Goal: Ask a question

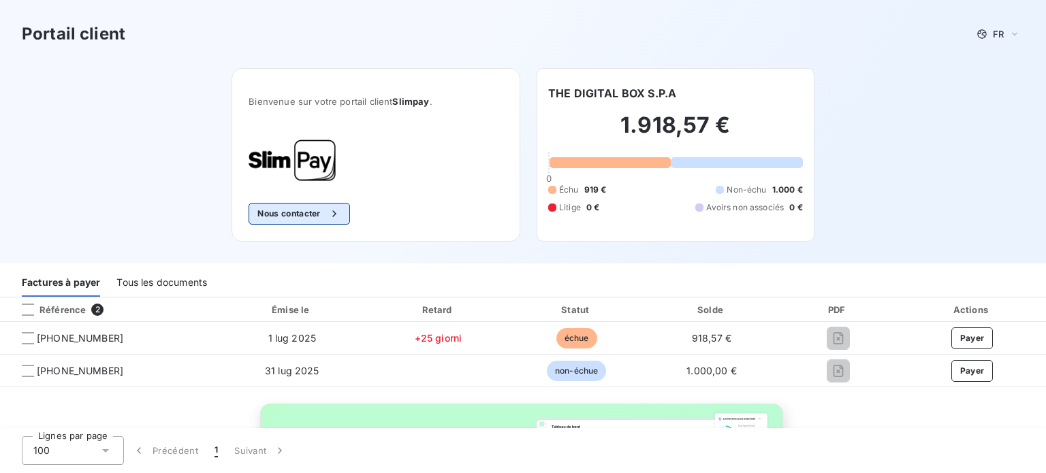
click at [314, 214] on button "Nous contacter" at bounding box center [298, 214] width 101 height 22
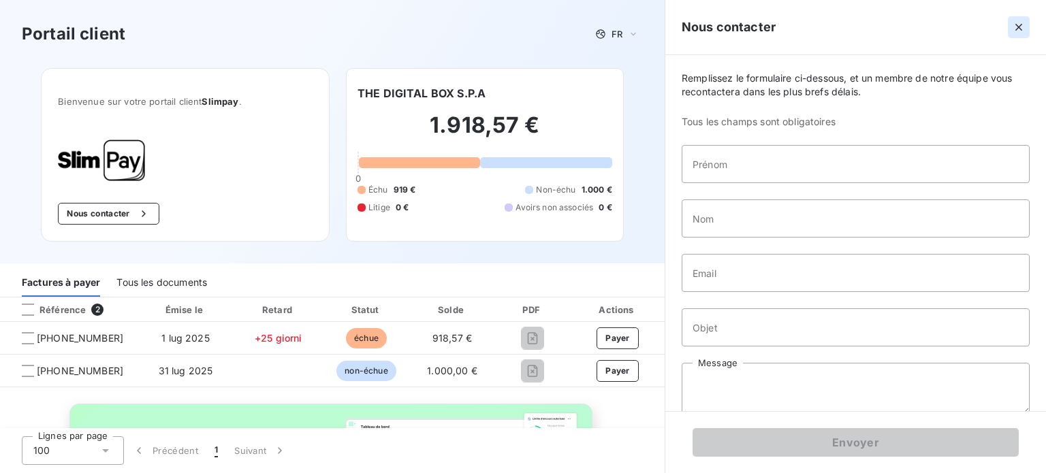
click at [1017, 27] on icon "button" at bounding box center [1018, 27] width 7 height 7
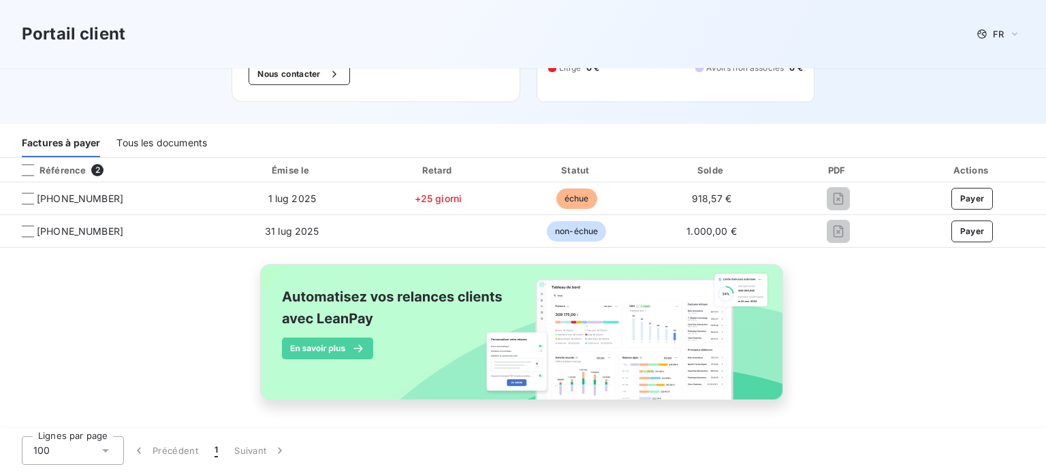
scroll to position [141, 0]
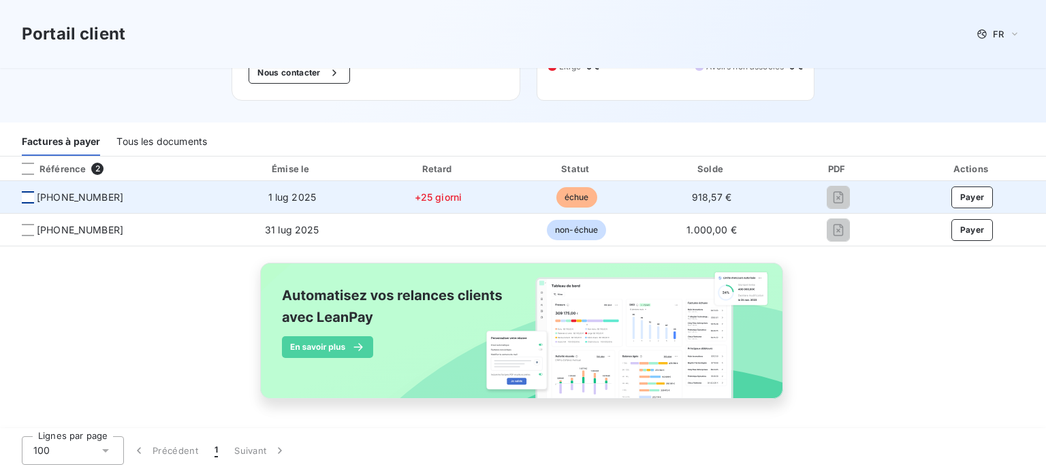
click at [28, 199] on div at bounding box center [28, 197] width 12 height 12
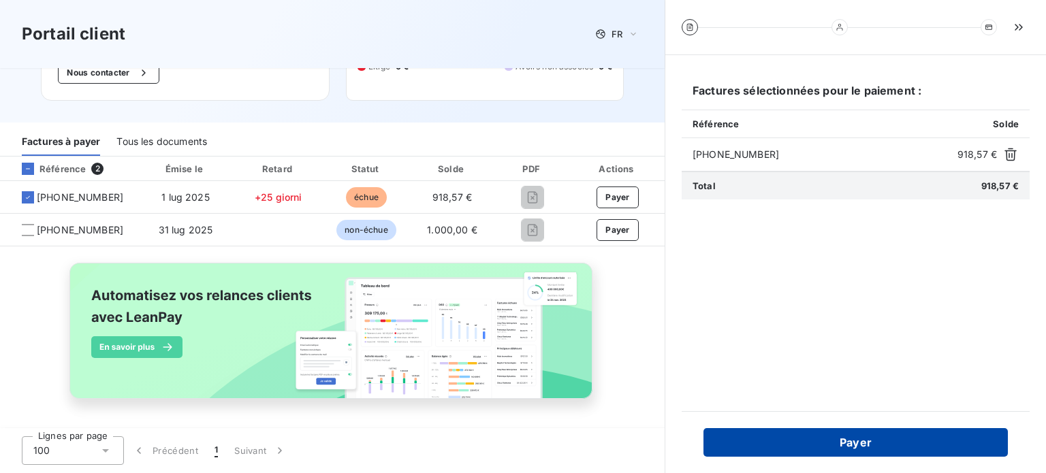
click at [866, 442] on button "Payer" at bounding box center [855, 442] width 304 height 29
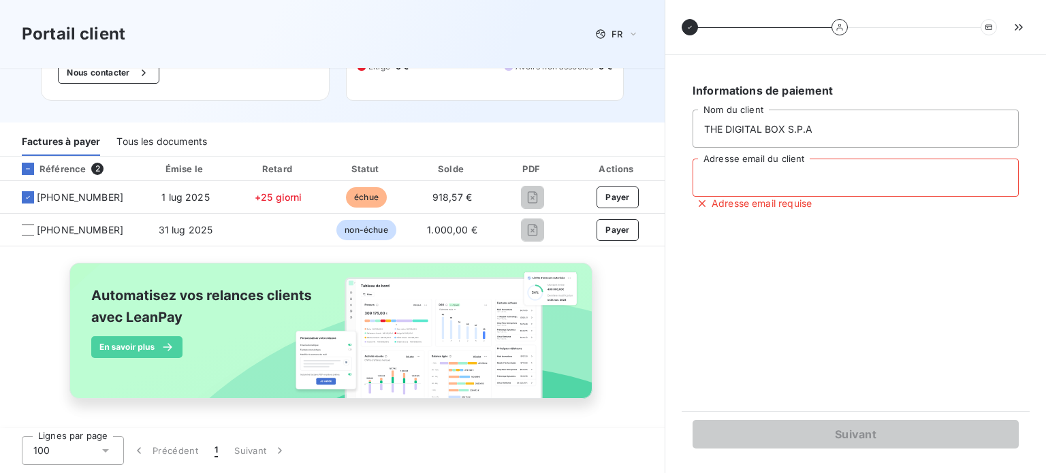
click at [791, 180] on input "Adresse email du client" at bounding box center [855, 178] width 326 height 38
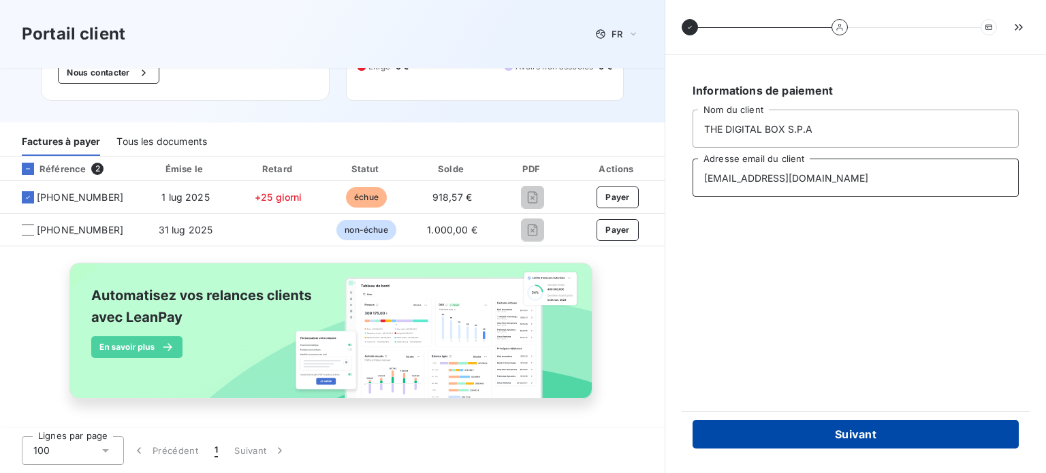
type input "[EMAIL_ADDRESS][DOMAIN_NAME]"
click at [848, 426] on button "Suivant" at bounding box center [855, 434] width 326 height 29
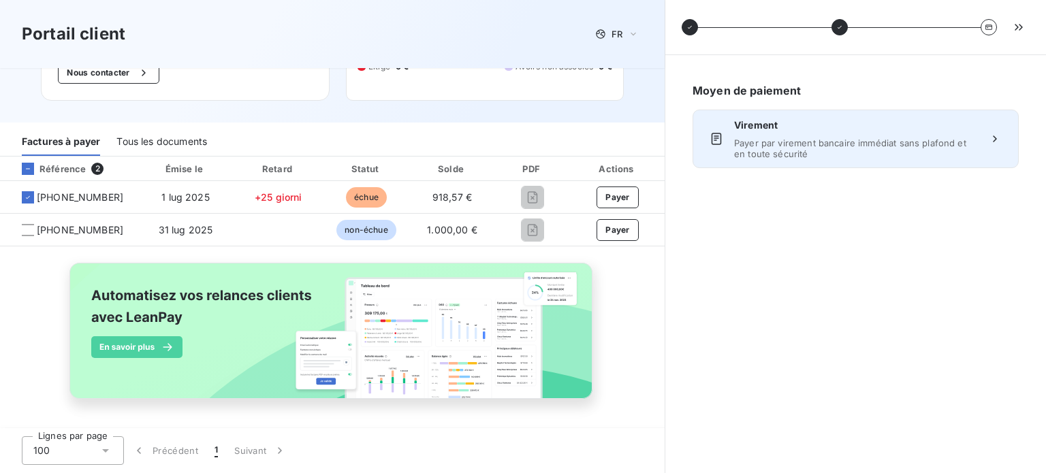
click at [997, 137] on icon at bounding box center [995, 139] width 14 height 14
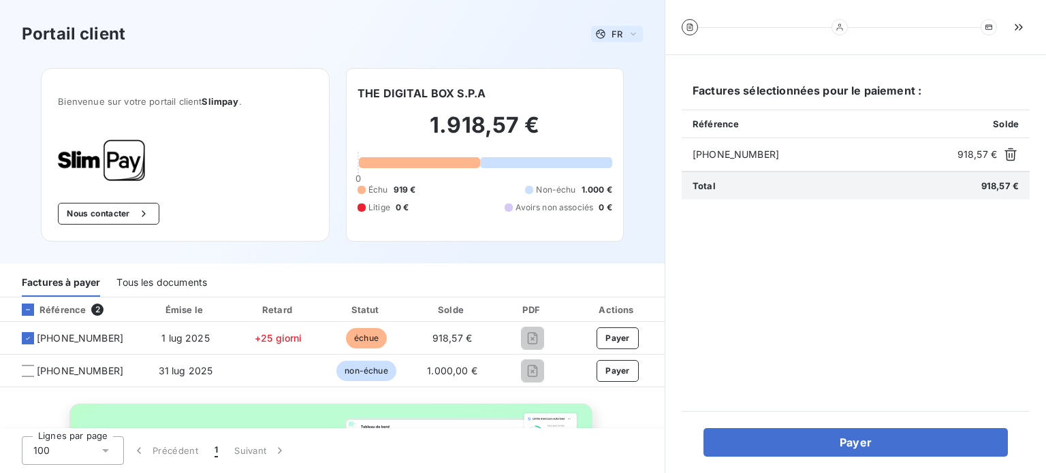
click at [611, 34] on span "FR" at bounding box center [616, 34] width 11 height 11
click at [545, 35] on div "Portail client FR Français Anglais" at bounding box center [332, 34] width 621 height 25
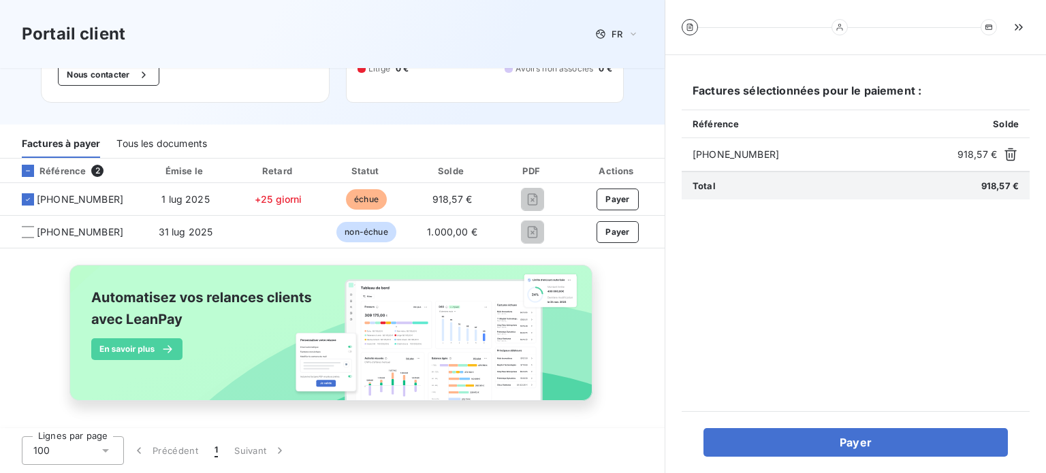
scroll to position [141, 0]
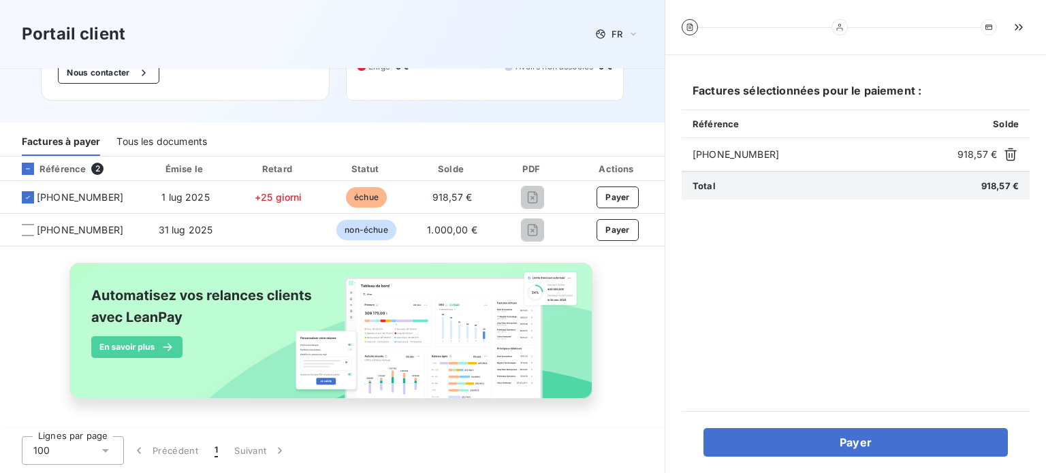
click at [109, 449] on icon at bounding box center [106, 451] width 14 height 14
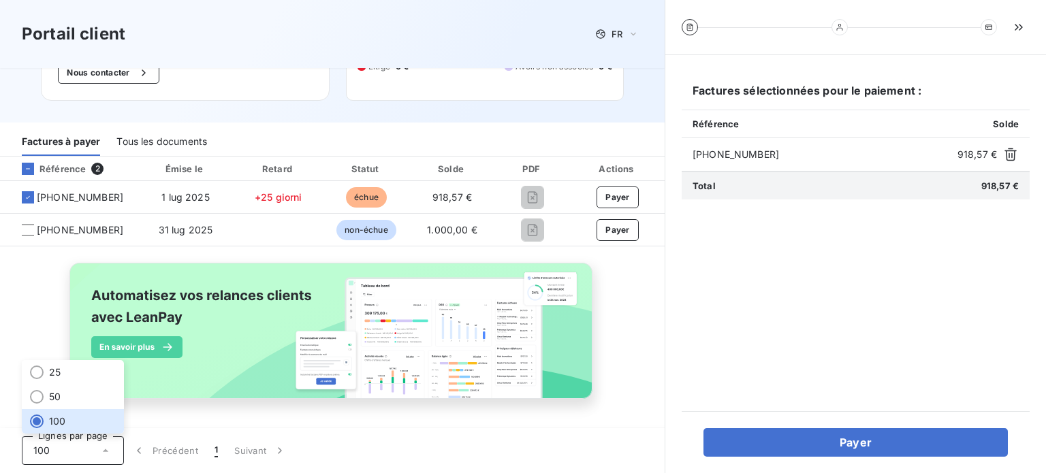
click at [99, 447] on icon at bounding box center [106, 451] width 14 height 14
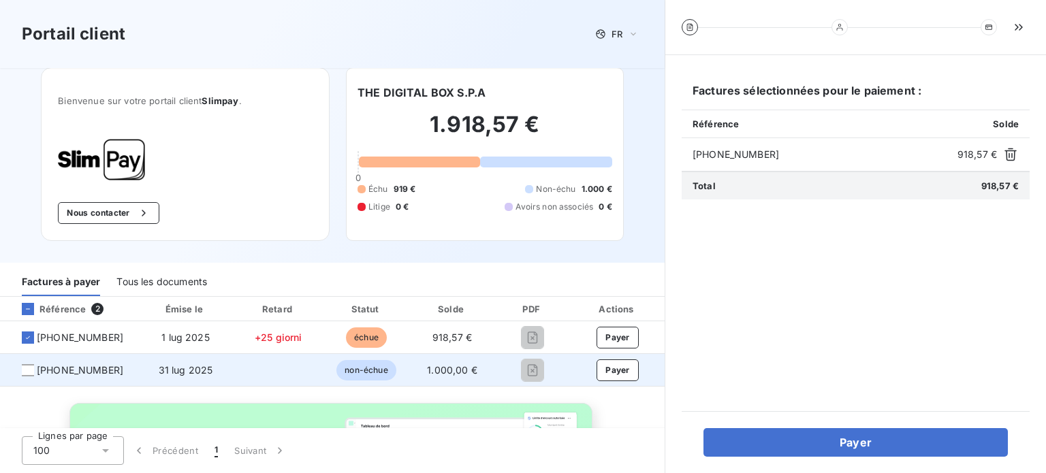
scroll to position [0, 0]
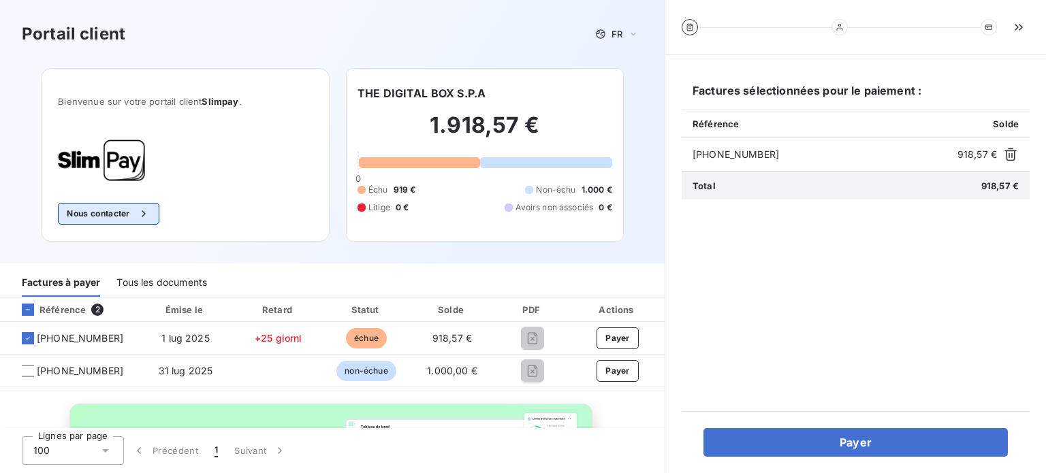
click at [115, 209] on button "Nous contacter" at bounding box center [108, 214] width 101 height 22
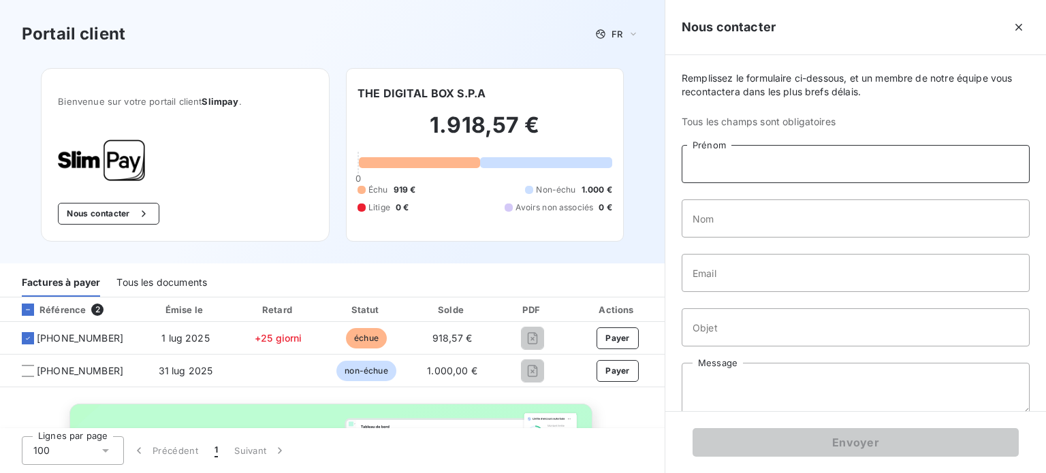
click at [756, 164] on input "Prénom" at bounding box center [855, 164] width 348 height 38
type input "ROSALBA"
type input "PAPPALARDI"
type input "albapappa@gmail.com"
click at [711, 163] on input "ROSALBA" at bounding box center [855, 164] width 348 height 38
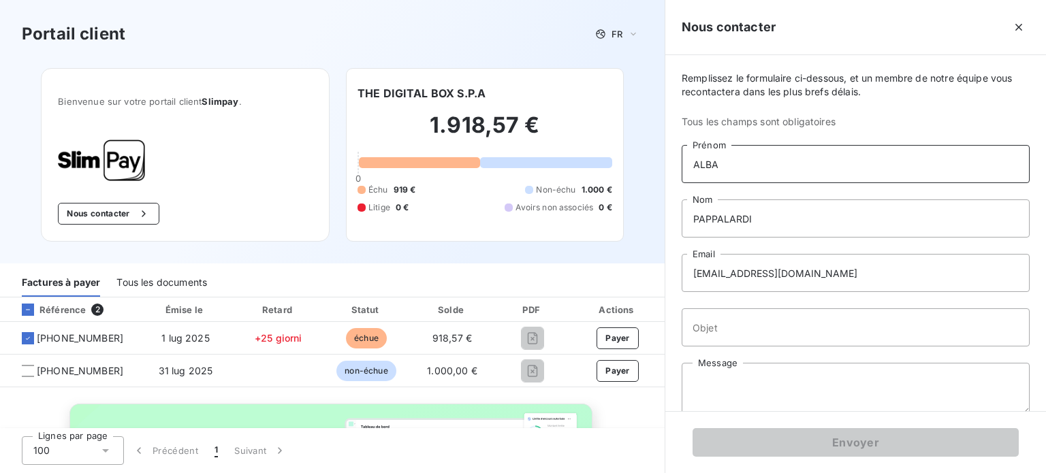
type input "ALBA"
click at [824, 276] on input "albapappa@gmail.com" at bounding box center [855, 273] width 348 height 38
type input "a"
type input "[EMAIL_ADDRESS][DOMAIN_NAME]"
click at [724, 323] on input "Objet" at bounding box center [855, 327] width 348 height 38
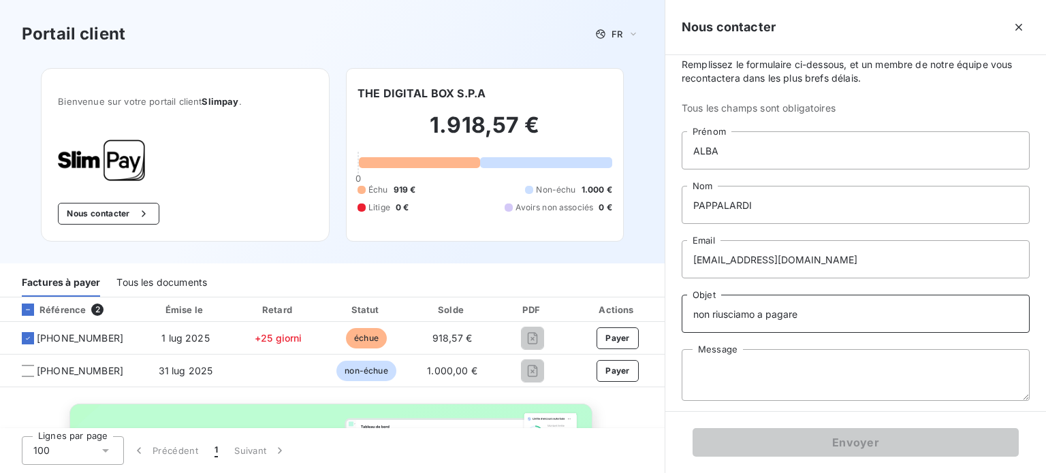
scroll to position [18, 0]
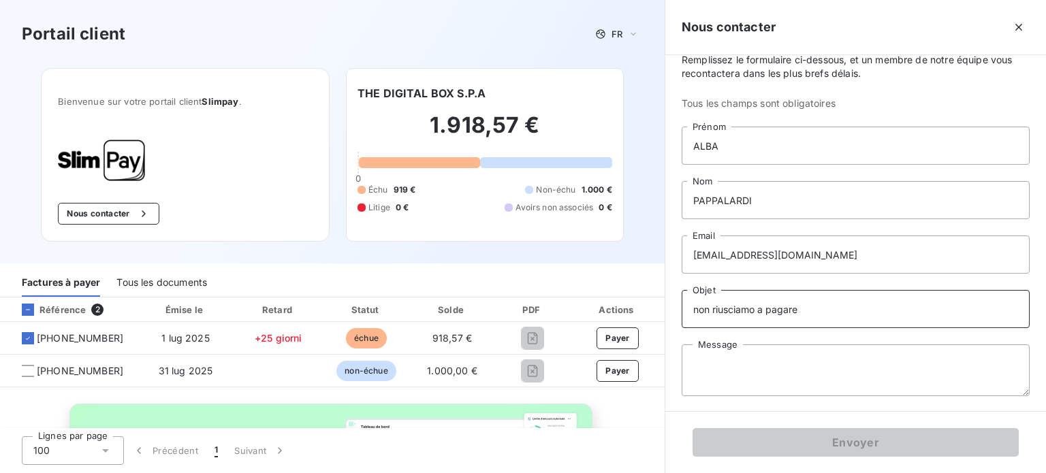
type input "non riusciamo a pagare"
click at [746, 368] on textarea "Message" at bounding box center [855, 370] width 348 height 52
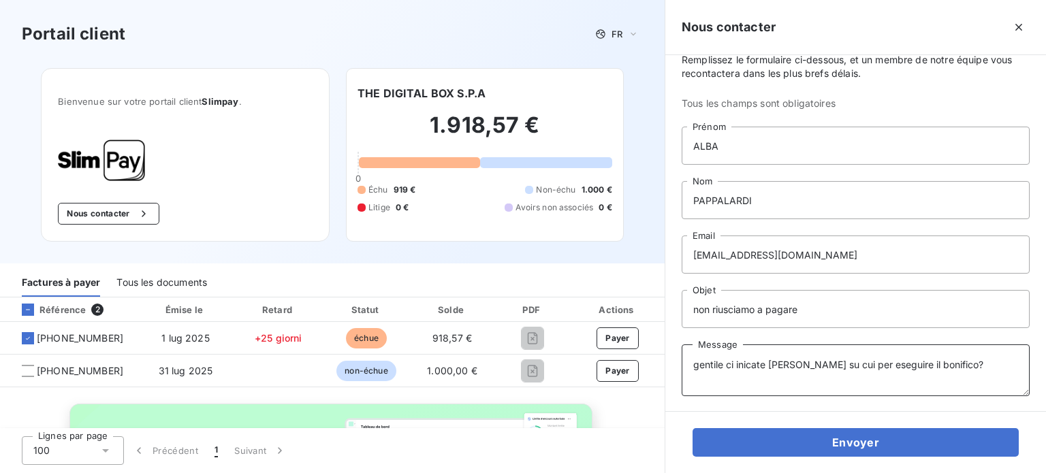
click at [747, 363] on textarea "gentile ci inicate Iban su cui per eseguire il bonifico?" at bounding box center [855, 370] width 348 height 52
click at [808, 365] on textarea "gentile ci indicate Iban su cui per eseguire il bonifico?" at bounding box center [855, 370] width 348 height 52
click at [947, 356] on textarea "gentile ci indicate Iban su cui per eseguire il bonifico?" at bounding box center [855, 370] width 348 height 52
type textarea "gentile ci indicate Iban su cui per eseguire il bonifico? per pagare la"
